Goal: Go to known website: Access a specific website the user already knows

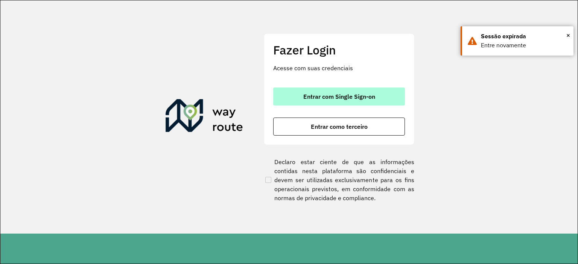
click at [320, 91] on button "Entrar com Single Sign-on" at bounding box center [339, 97] width 132 height 18
